Goal: Information Seeking & Learning: Learn about a topic

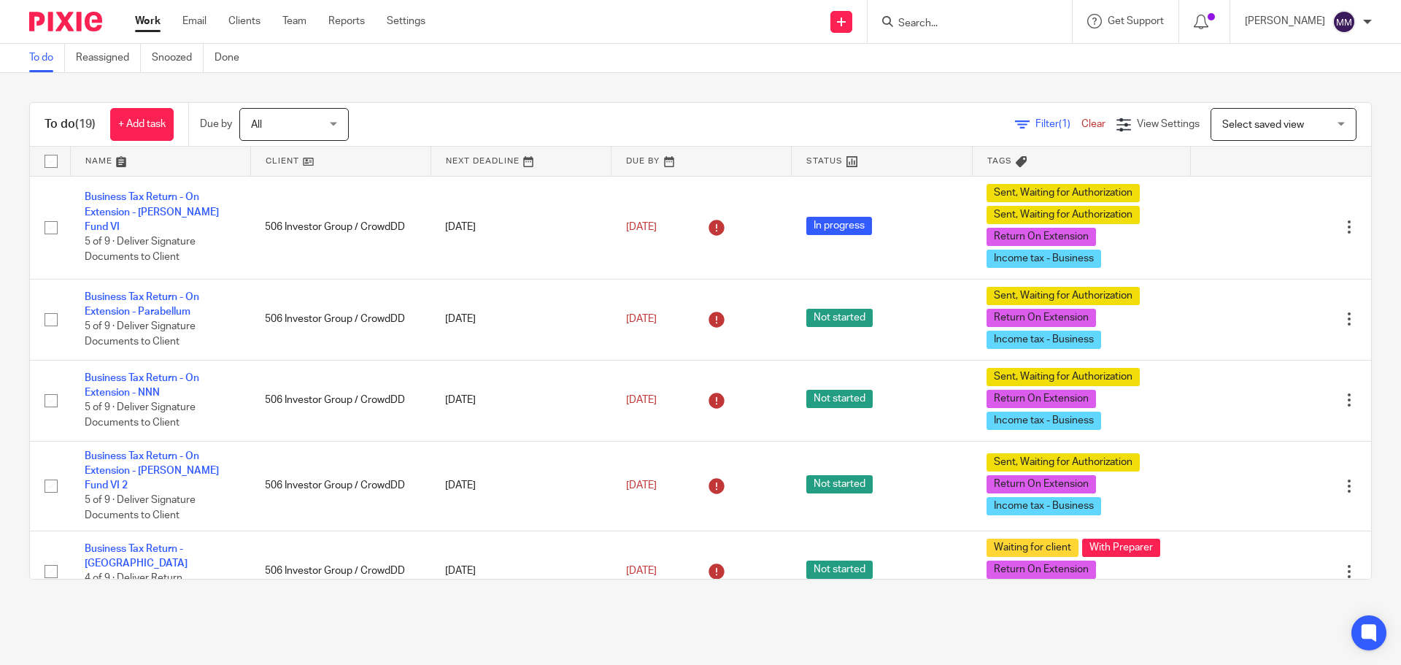
click at [979, 25] on input "Search" at bounding box center [962, 24] width 131 height 13
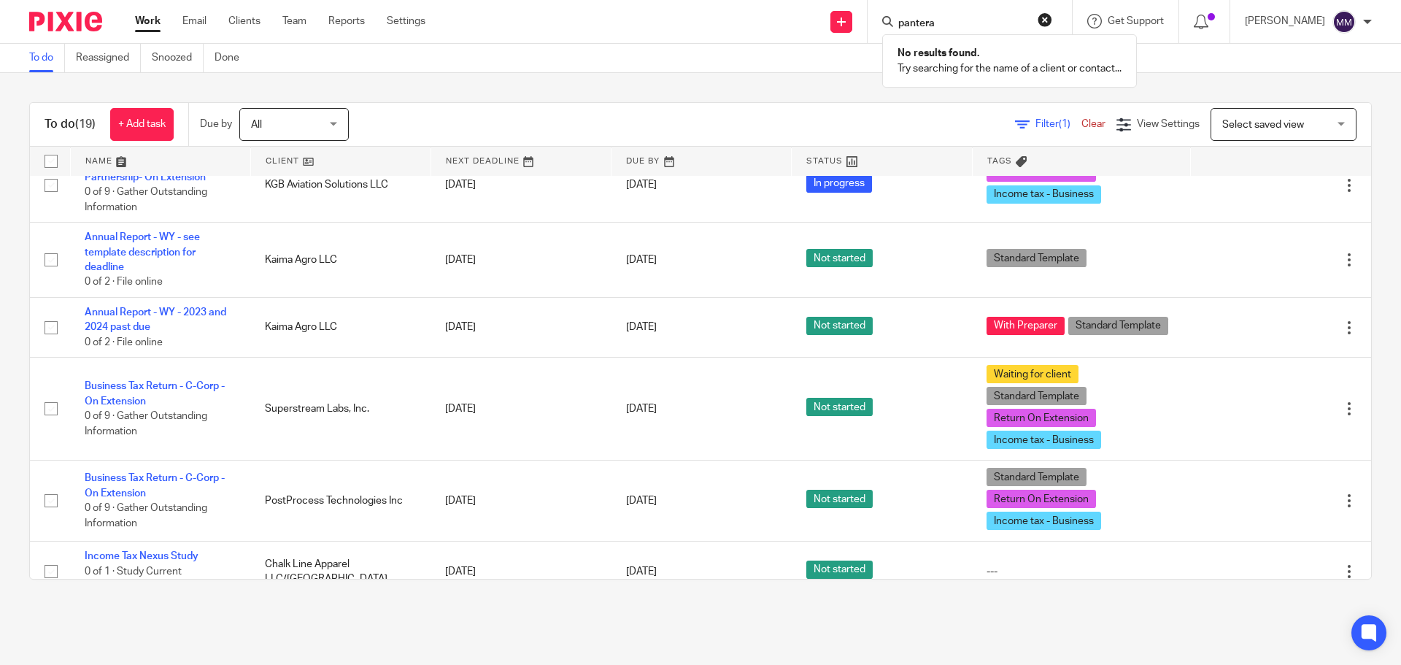
scroll to position [823, 0]
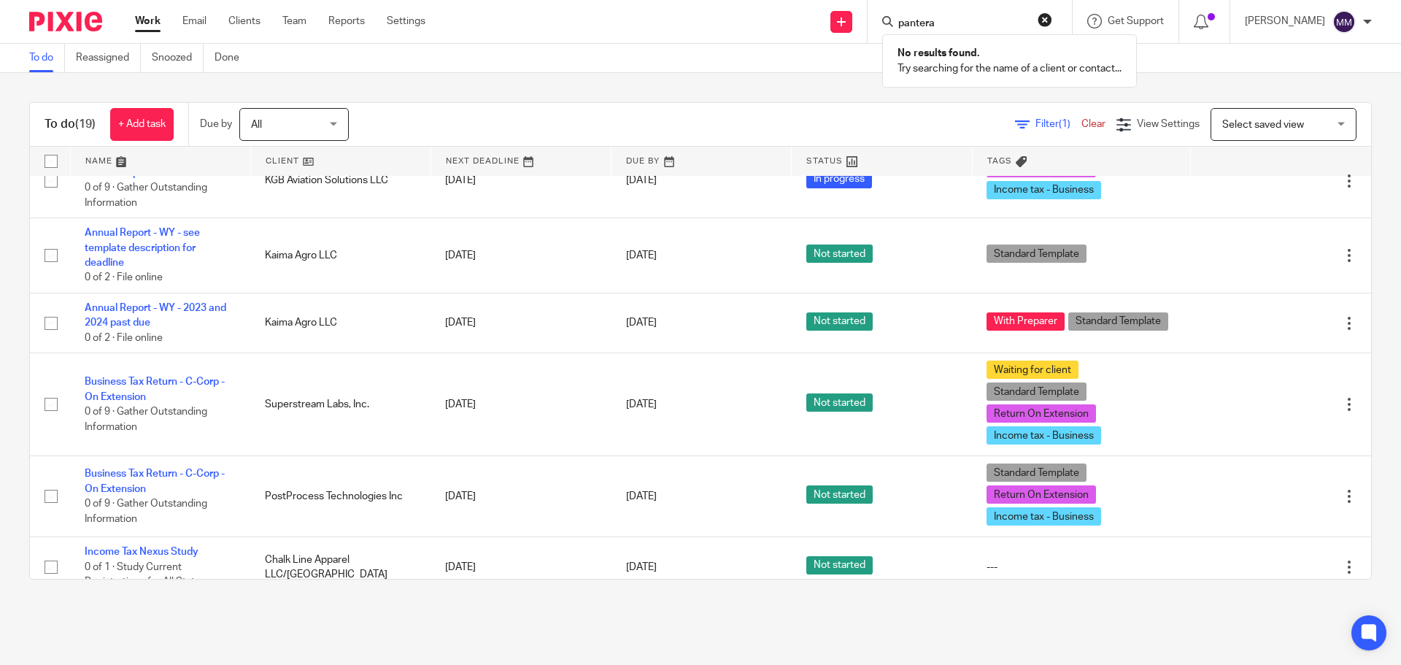
type input "pantera"
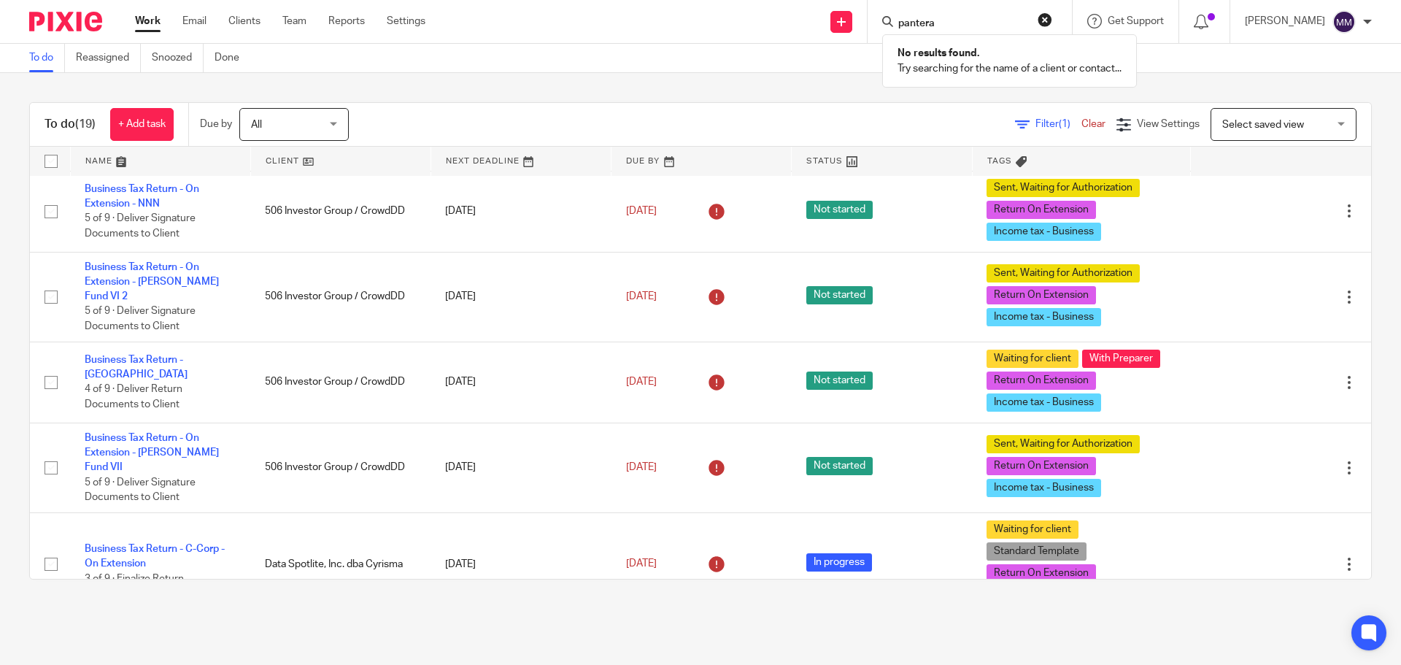
scroll to position [219, 0]
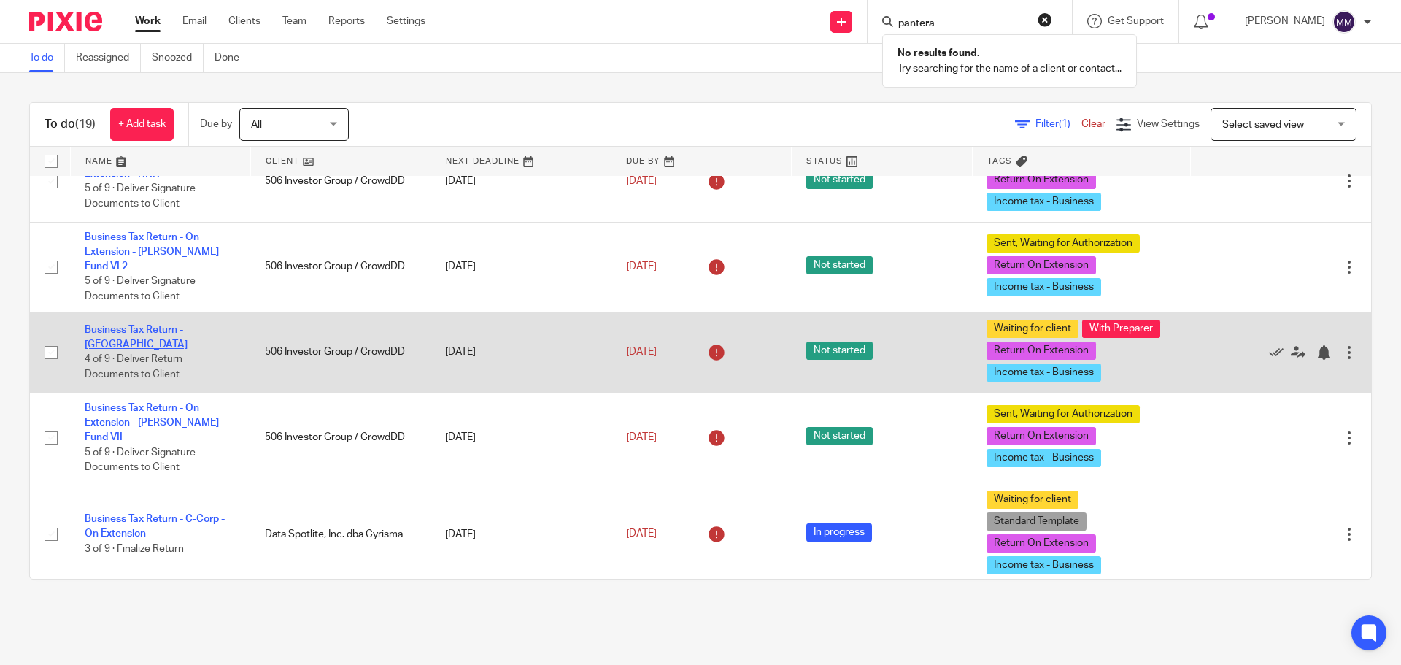
click at [163, 325] on link "Business Tax Return - [GEOGRAPHIC_DATA]" at bounding box center [136, 337] width 103 height 25
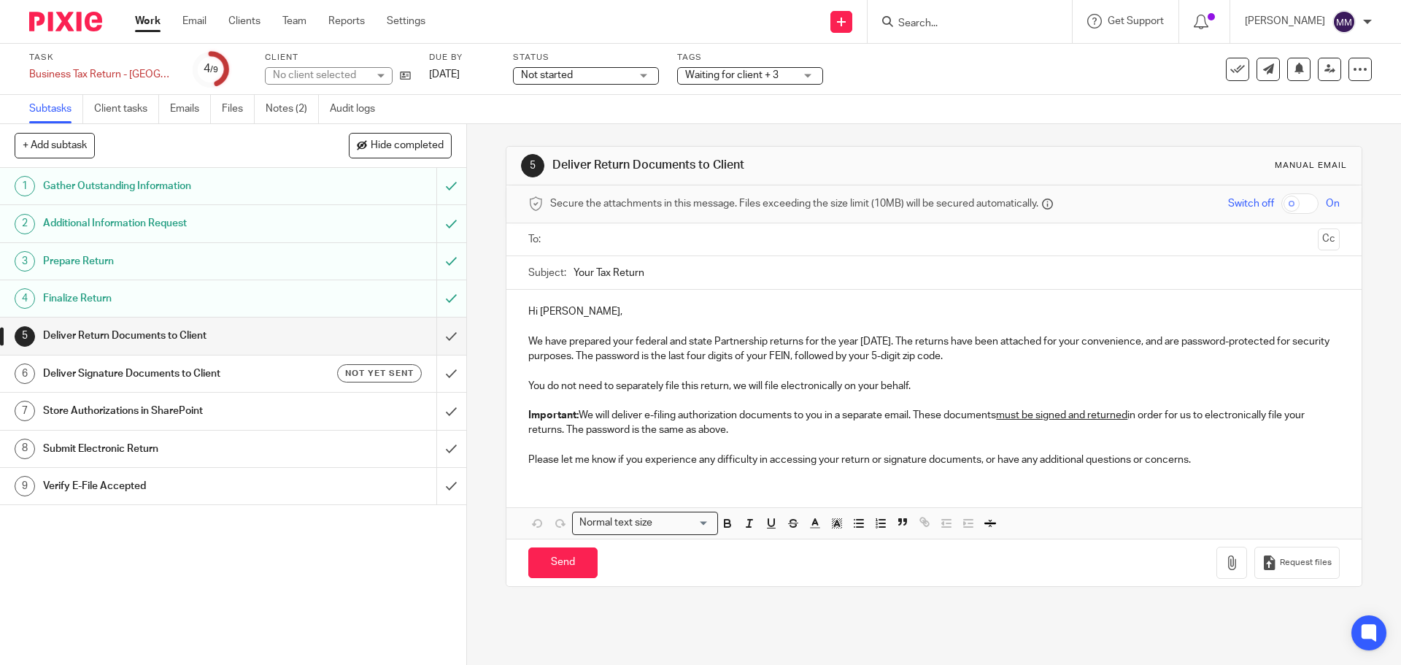
click at [301, 104] on link "Notes (2)" at bounding box center [292, 109] width 53 height 28
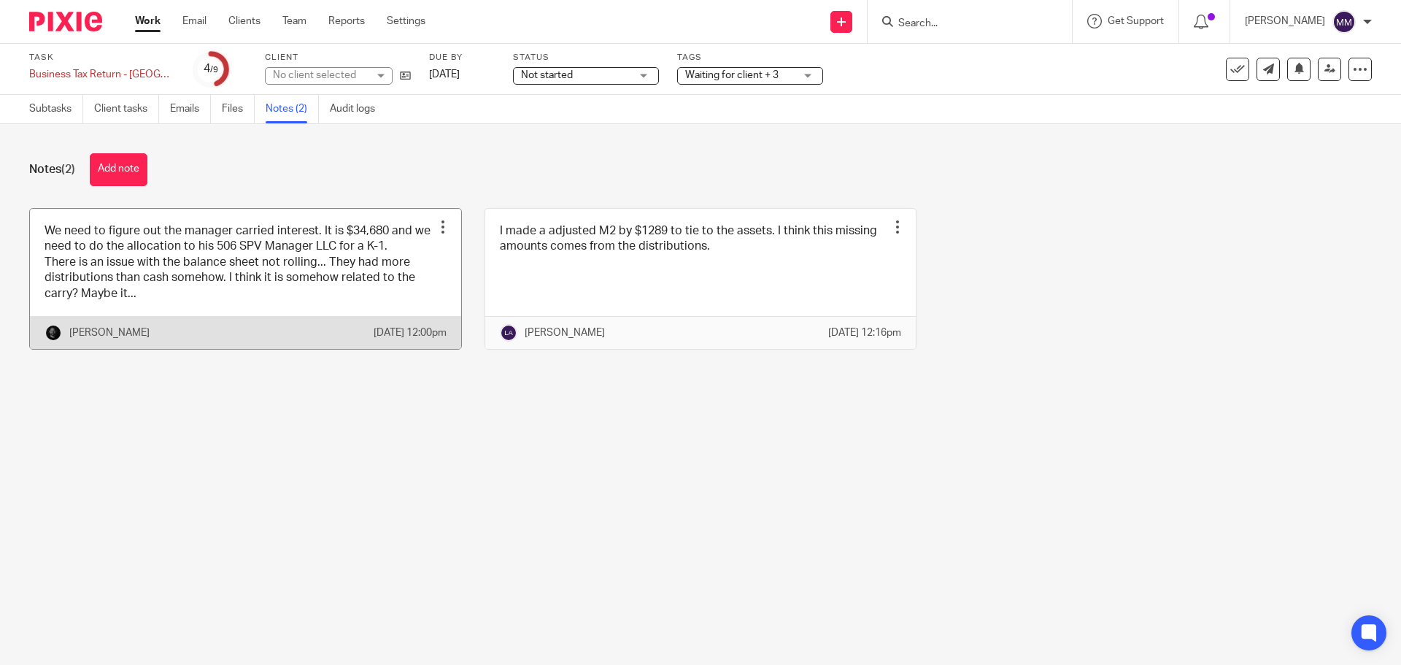
click at [214, 269] on link at bounding box center [245, 279] width 431 height 140
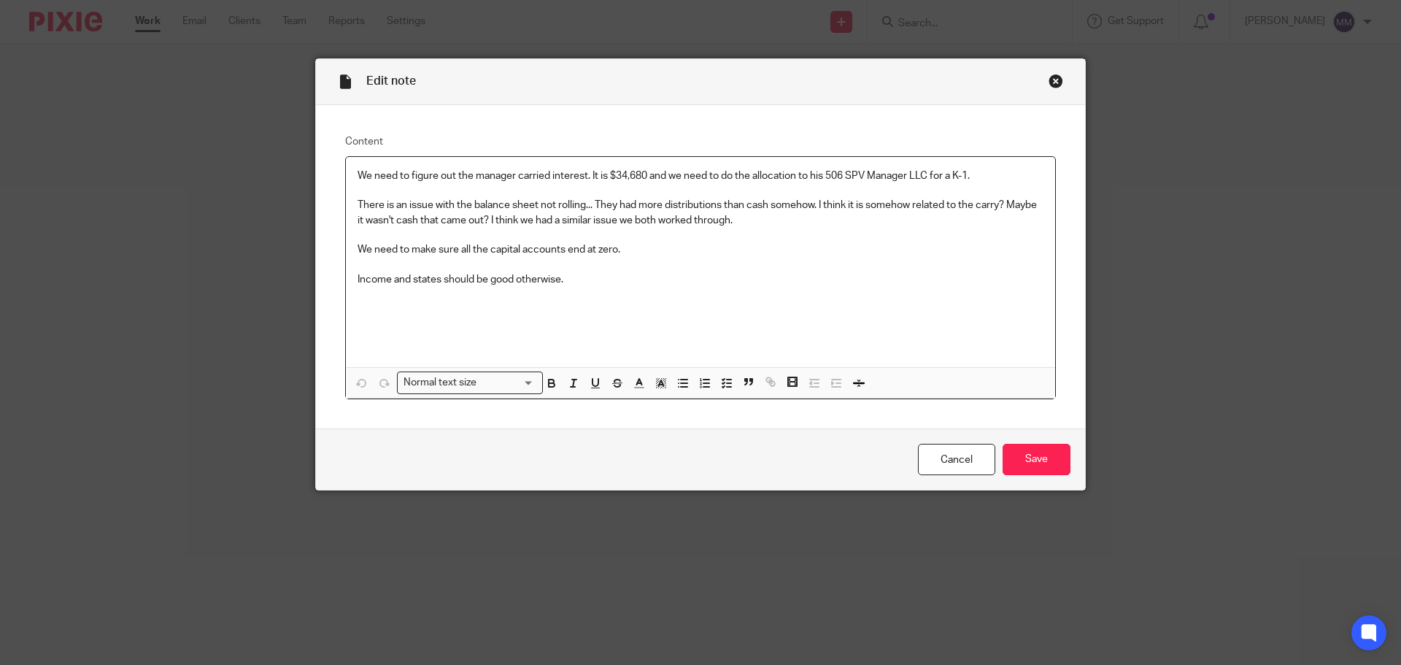
click at [938, 440] on div "Cancel Save" at bounding box center [700, 458] width 769 height 61
click at [940, 453] on link "Cancel" at bounding box center [956, 459] width 77 height 31
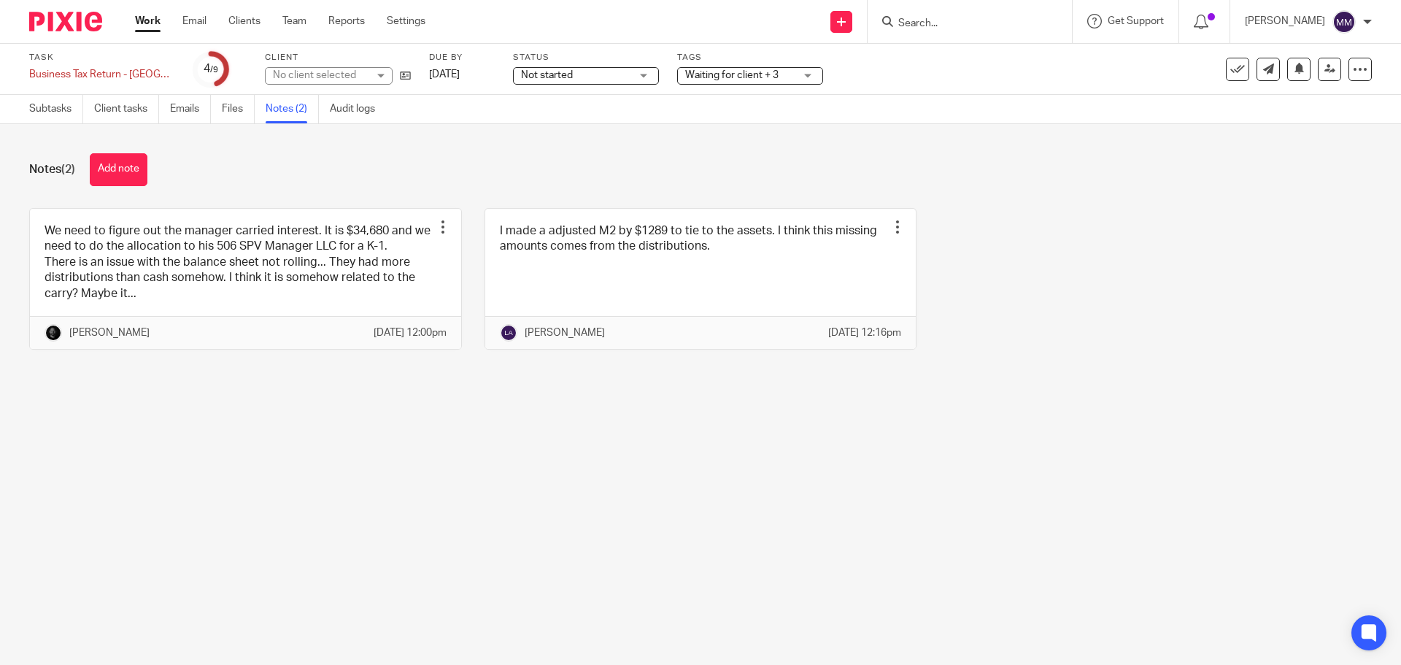
click at [150, 25] on link "Work" at bounding box center [148, 21] width 26 height 15
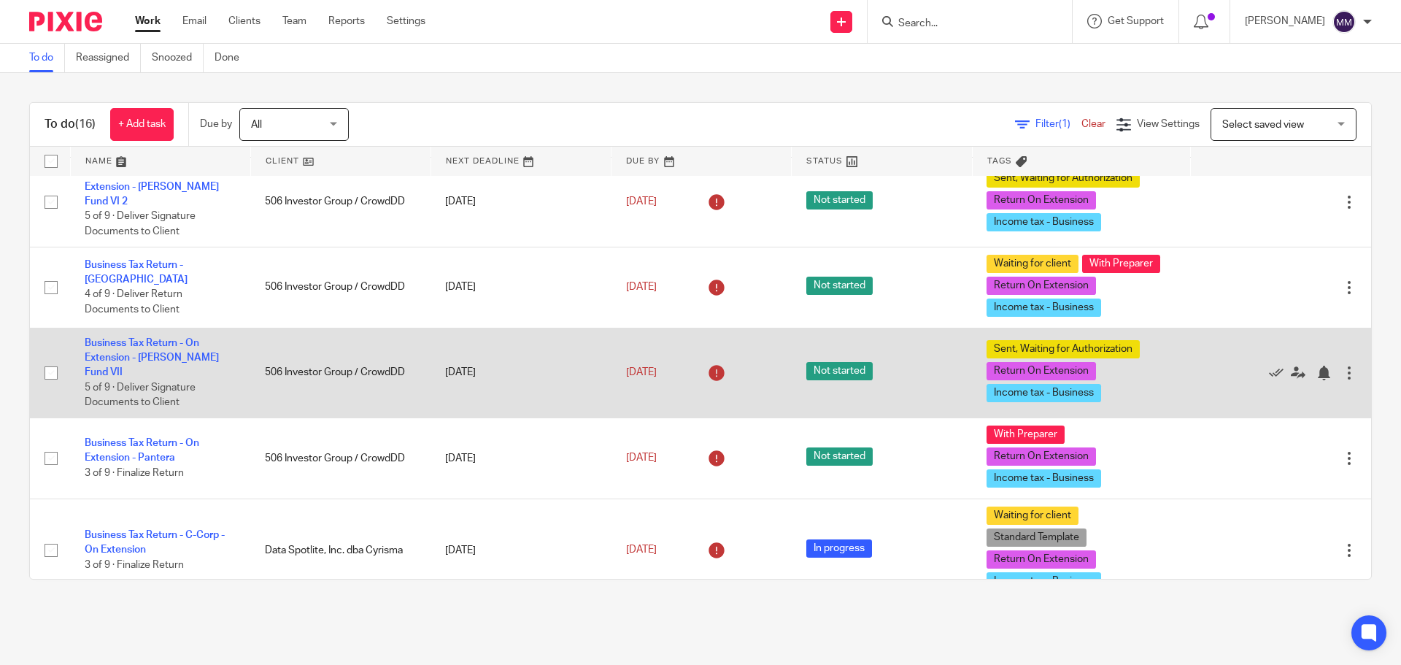
scroll to position [292, 0]
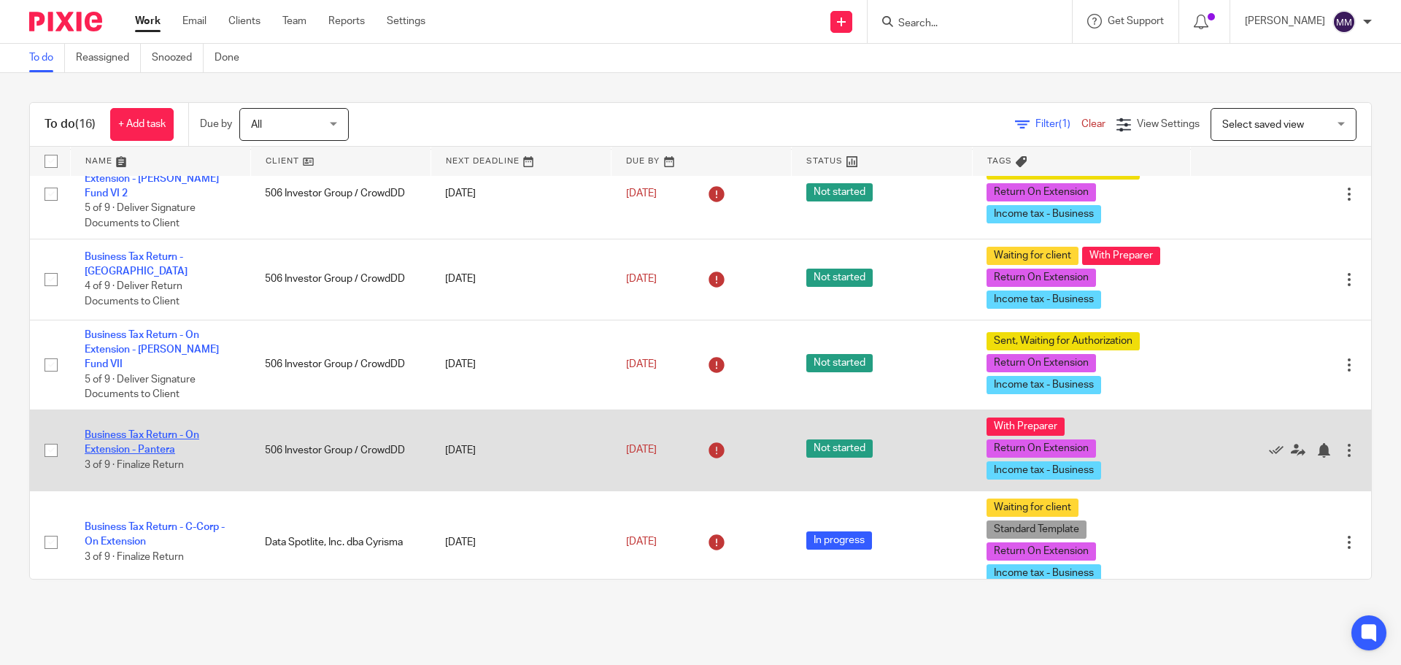
click at [145, 431] on link "Business Tax Return - On Extension - Pantera" at bounding box center [142, 442] width 115 height 25
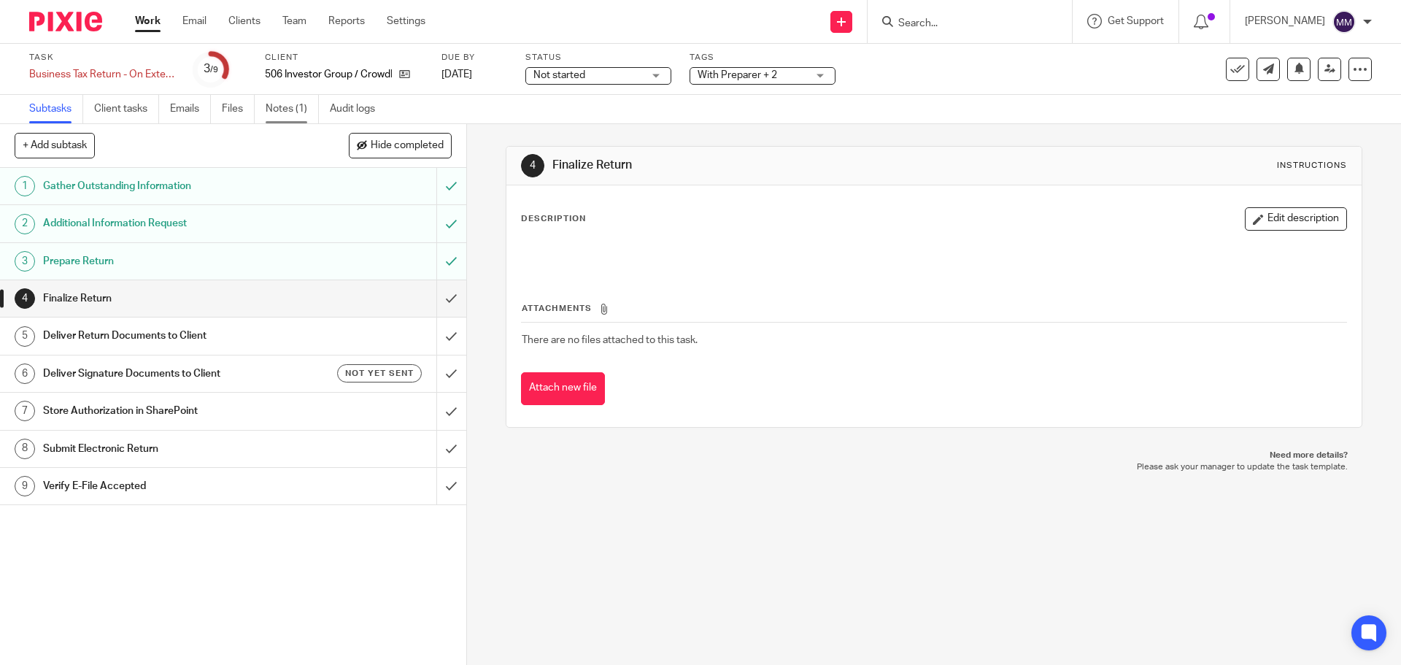
click at [297, 117] on link "Notes (1)" at bounding box center [292, 109] width 53 height 28
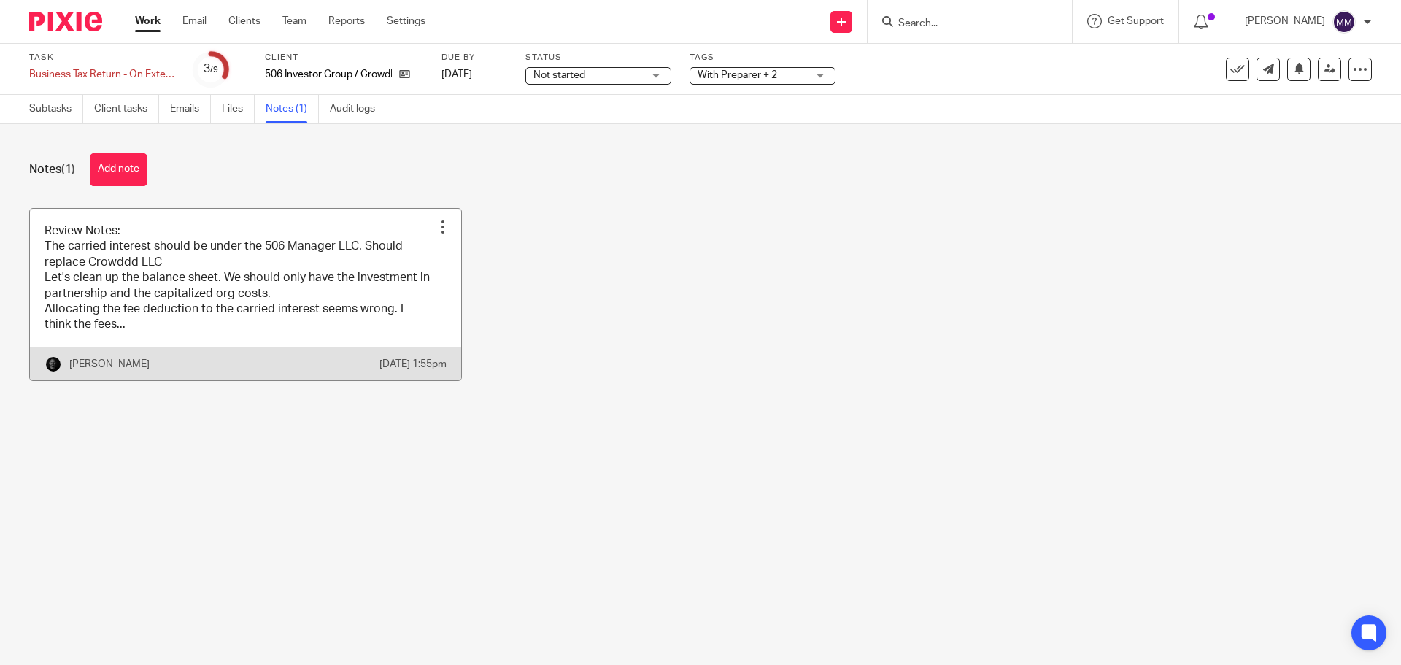
click at [222, 223] on link at bounding box center [245, 295] width 431 height 172
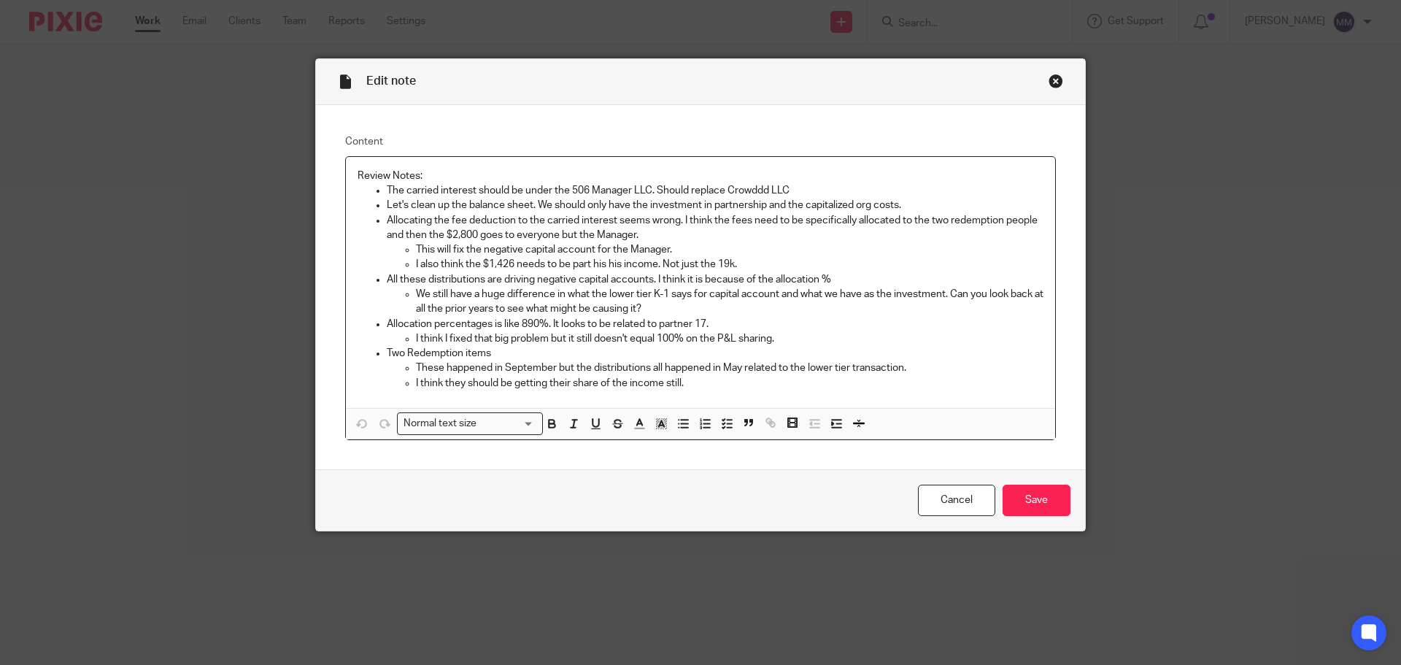
click at [627, 182] on p "Review Notes:" at bounding box center [701, 176] width 686 height 15
drag, startPoint x: 793, startPoint y: 183, endPoint x: 377, endPoint y: 191, distance: 416.1
click at [377, 191] on ul "The carried interest should be under the 506 Manager LLC. Should replace Crowdd…" at bounding box center [701, 286] width 686 height 207
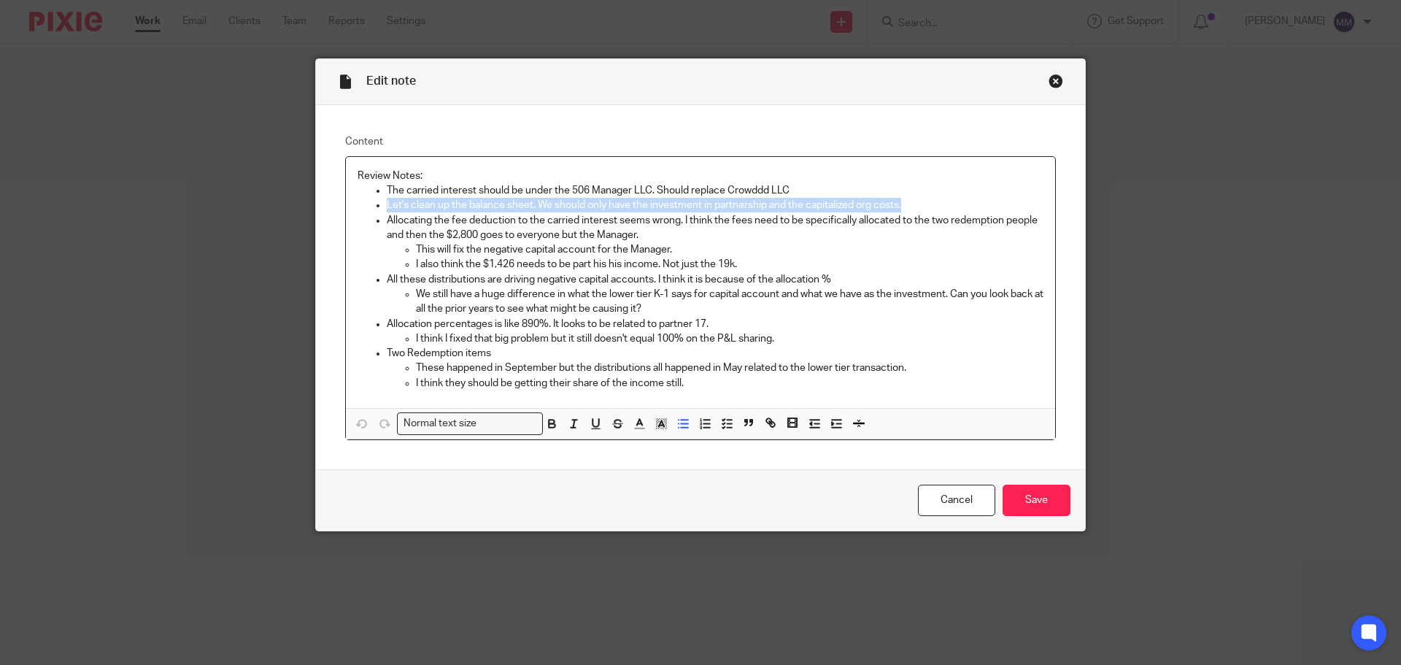
drag, startPoint x: 380, startPoint y: 204, endPoint x: 930, endPoint y: 207, distance: 549.6
click at [930, 207] on ul "The carried interest should be under the 506 Manager LLC. Should replace Crowdd…" at bounding box center [701, 286] width 686 height 207
click at [918, 204] on p "Let's clean up the balance sheet. We should only have the investment in partner…" at bounding box center [715, 205] width 657 height 15
click at [914, 198] on p "Let's clean up the balance sheet. We should only have the investment in partner…" at bounding box center [715, 205] width 657 height 15
drag, startPoint x: 914, startPoint y: 200, endPoint x: 377, endPoint y: 205, distance: 537.2
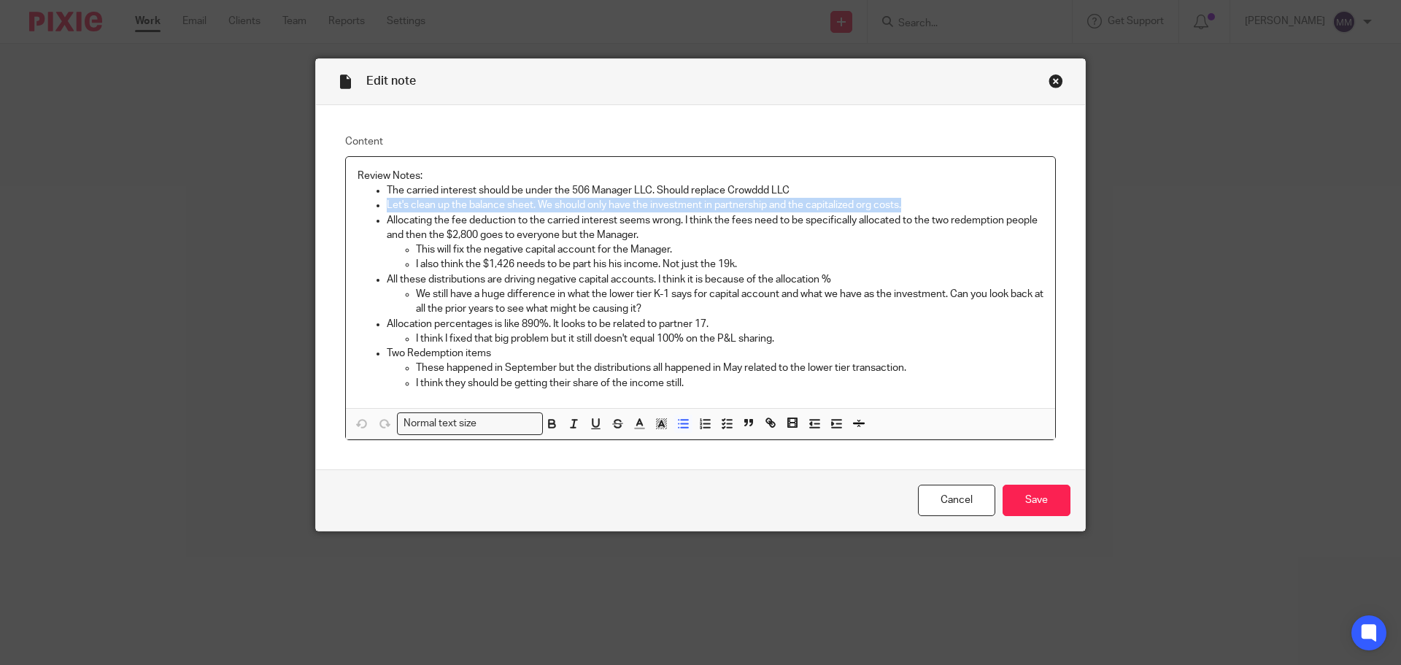
click at [377, 205] on ul "The carried interest should be under the 506 Manager LLC. Should replace Crowdd…" at bounding box center [701, 286] width 686 height 207
click at [611, 419] on icon "button" at bounding box center [617, 423] width 13 height 13
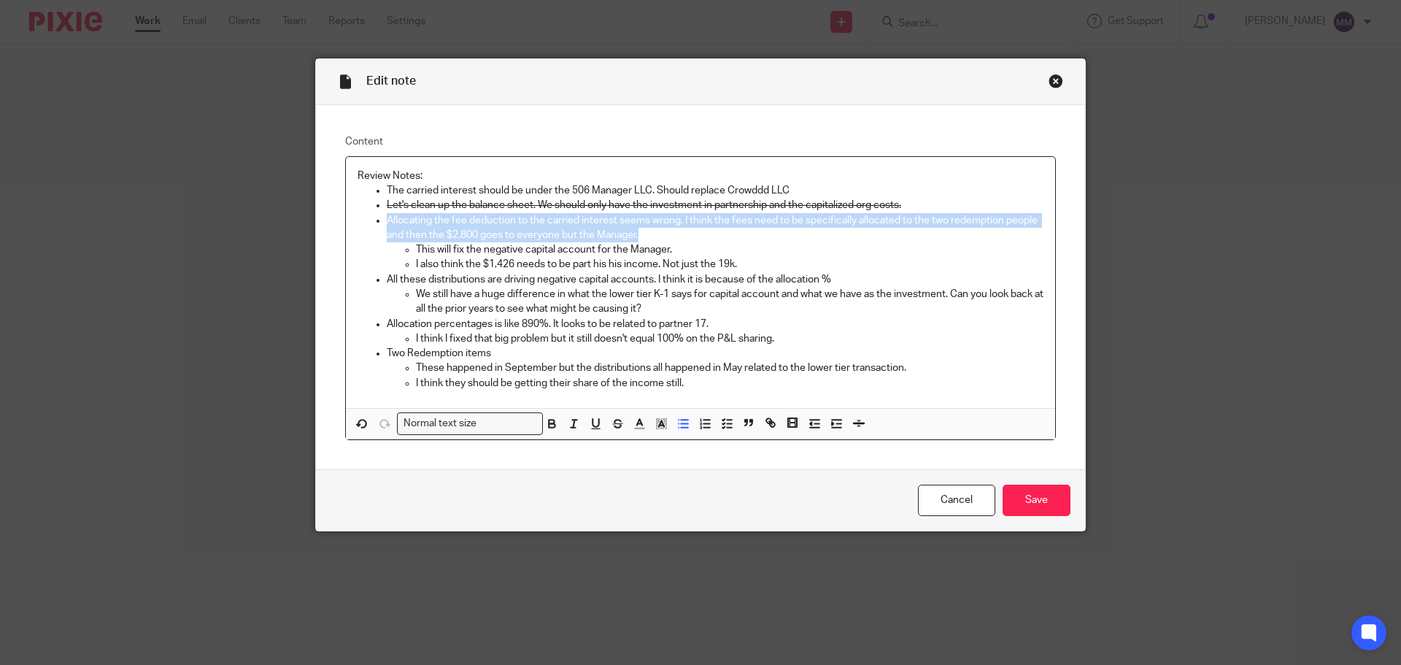
drag, startPoint x: 678, startPoint y: 230, endPoint x: 374, endPoint y: 217, distance: 303.9
click at [387, 217] on li "Allocating the fee deduction to the carried interest seems wrong. I think the f…" at bounding box center [715, 242] width 657 height 59
click at [653, 236] on p "Allocating the fee deduction to the carried interest seems wrong. I think the f…" at bounding box center [715, 228] width 657 height 30
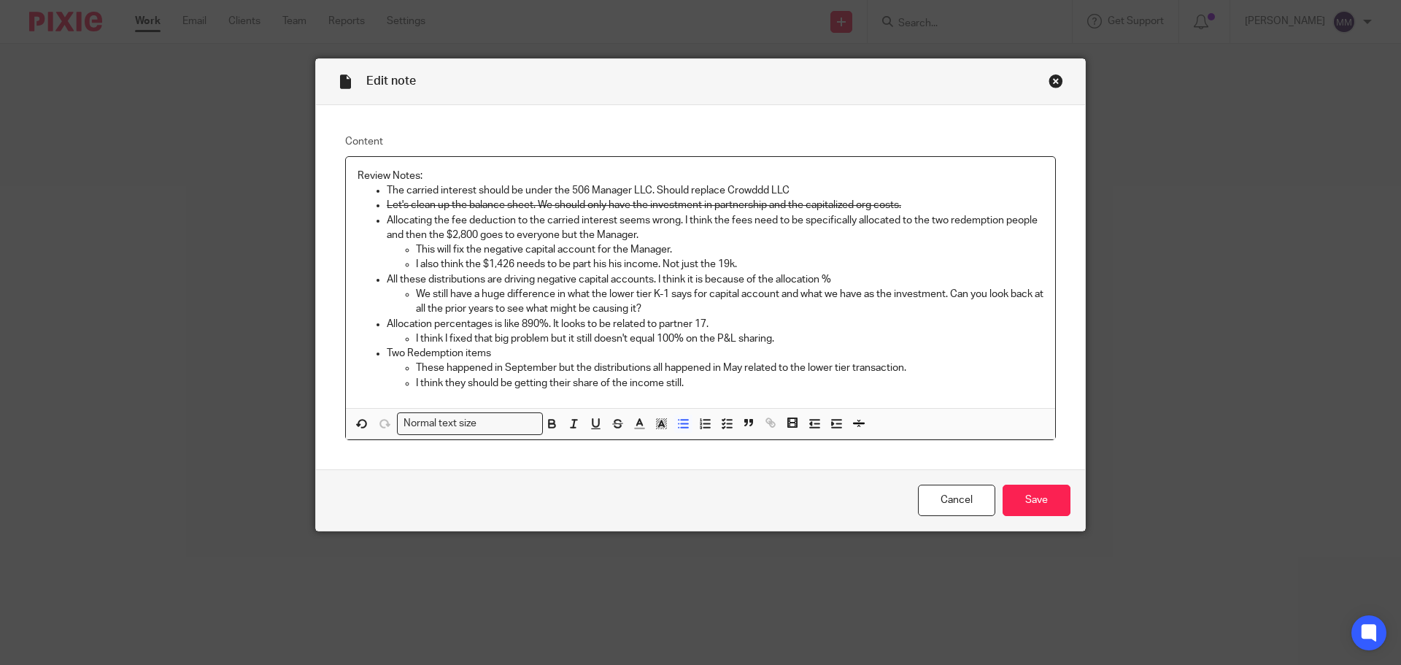
click at [758, 264] on p "I also think the $1,426 needs to be part his his income. Not just the 19k." at bounding box center [730, 264] width 628 height 15
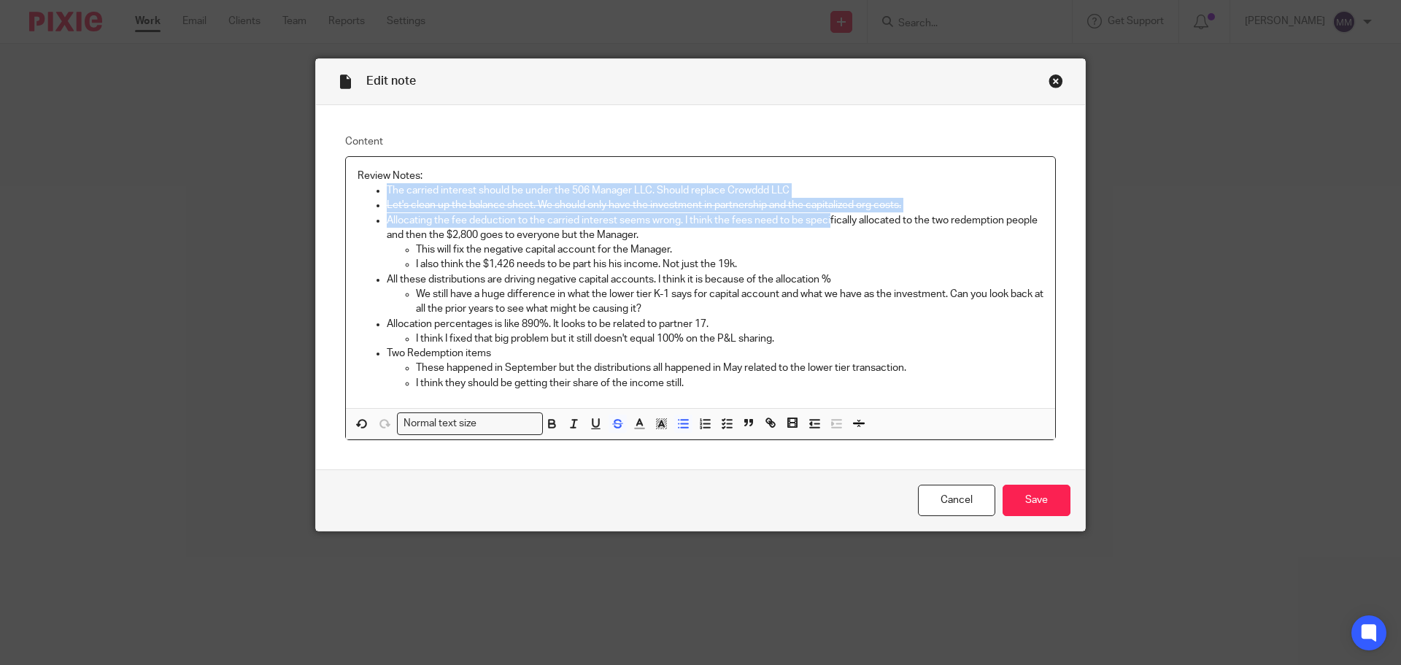
drag, startPoint x: 380, startPoint y: 185, endPoint x: 825, endPoint y: 216, distance: 446.3
click at [825, 216] on ul "The carried interest should be under the 506 Manager LLC. Should replace Crowdd…" at bounding box center [701, 286] width 686 height 207
click at [806, 185] on p "The carried interest should be under the 506 Manager LLC. Should replace Crowdd…" at bounding box center [715, 190] width 657 height 15
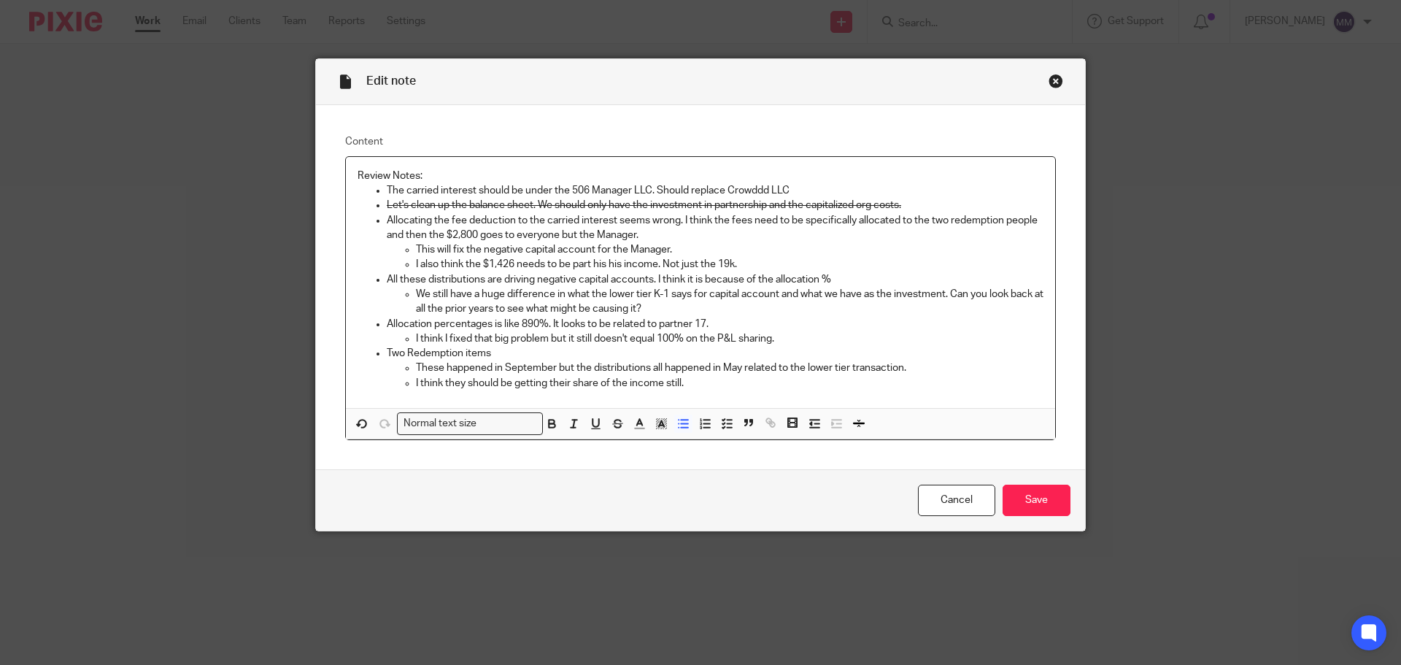
click at [852, 190] on p "The carried interest should be under the 506 Manager LLC. Should replace Crowdd…" at bounding box center [715, 190] width 657 height 15
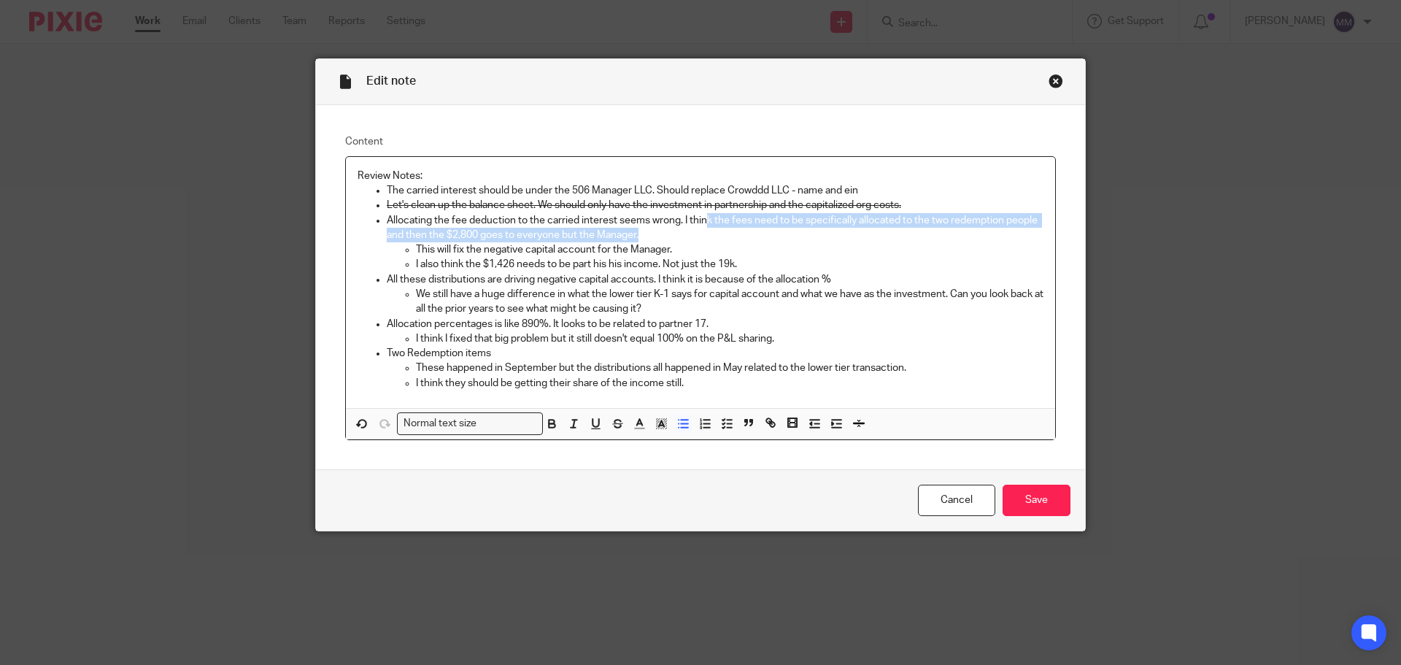
drag, startPoint x: 704, startPoint y: 227, endPoint x: 680, endPoint y: 242, distance: 27.5
click at [680, 242] on p "Allocating the fee deduction to the carried interest seems wrong. I think the f…" at bounding box center [715, 228] width 657 height 30
click at [658, 235] on p "Allocating the fee deduction to the carried interest seems wrong. I think the f…" at bounding box center [715, 228] width 657 height 30
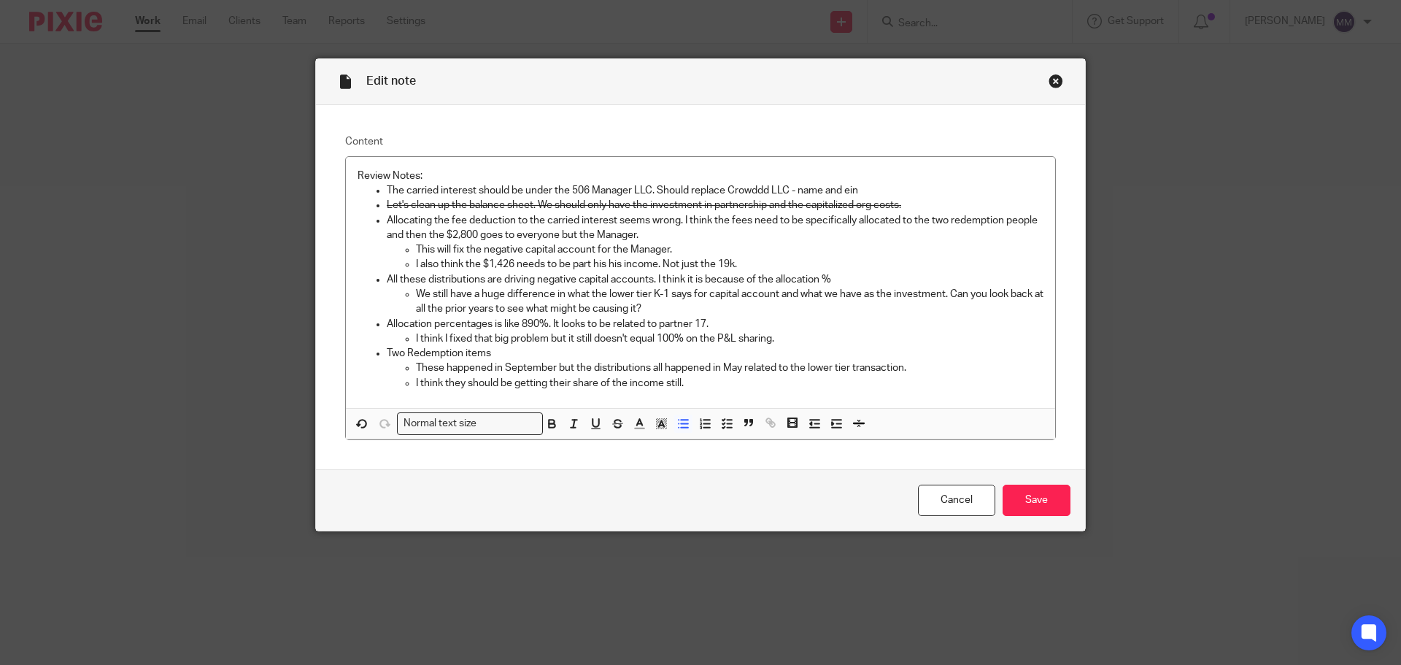
click at [688, 239] on p "Allocating the fee deduction to the carried interest seems wrong. I think the f…" at bounding box center [715, 228] width 657 height 30
drag, startPoint x: 684, startPoint y: 251, endPoint x: 563, endPoint y: 247, distance: 121.2
click at [563, 247] on p "This will fix the negative capital account for the Manager." at bounding box center [730, 249] width 628 height 15
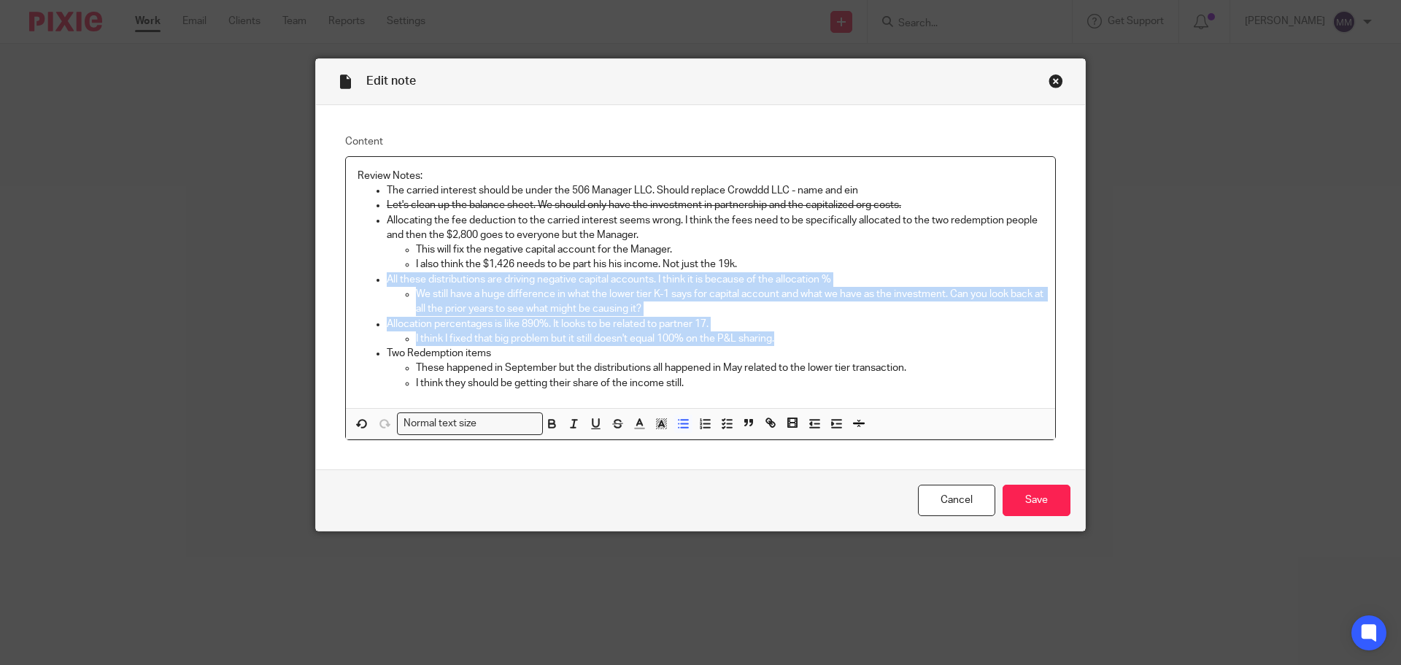
drag, startPoint x: 378, startPoint y: 280, endPoint x: 791, endPoint y: 332, distance: 416.4
click at [791, 332] on ul "The carried interest should be under the 506 Manager LLC. Should replace Crowdd…" at bounding box center [701, 286] width 686 height 207
